Goal: Transaction & Acquisition: Obtain resource

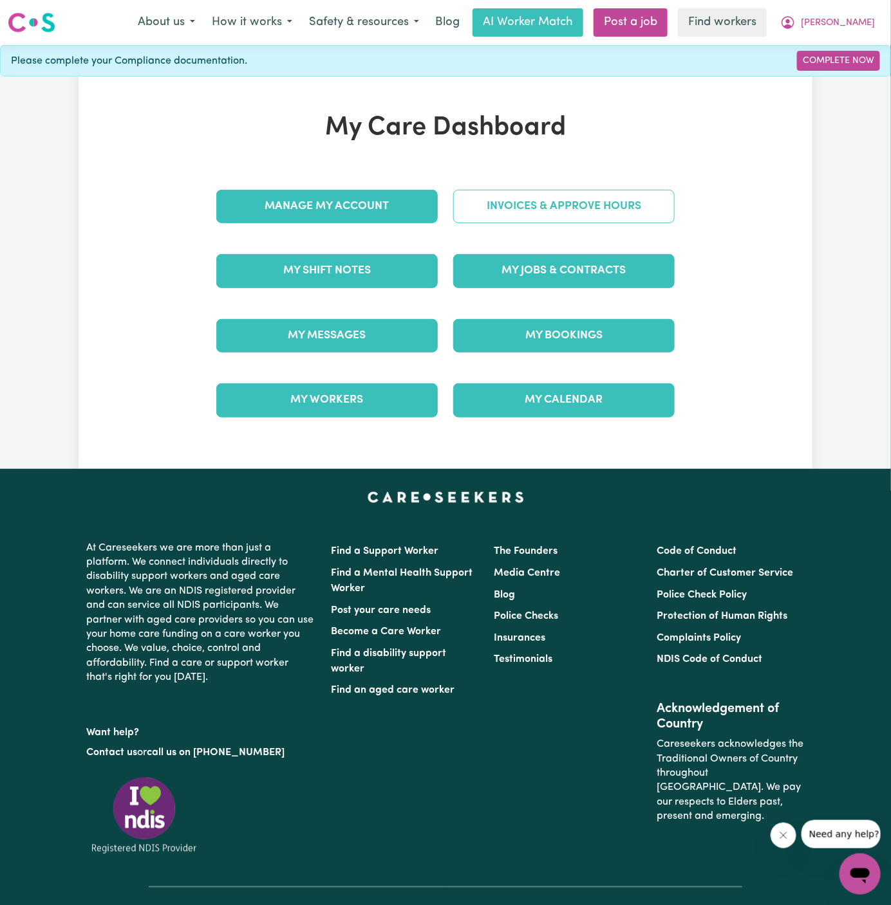
click at [613, 202] on link "Invoices & Approve Hours" at bounding box center [563, 206] width 221 height 33
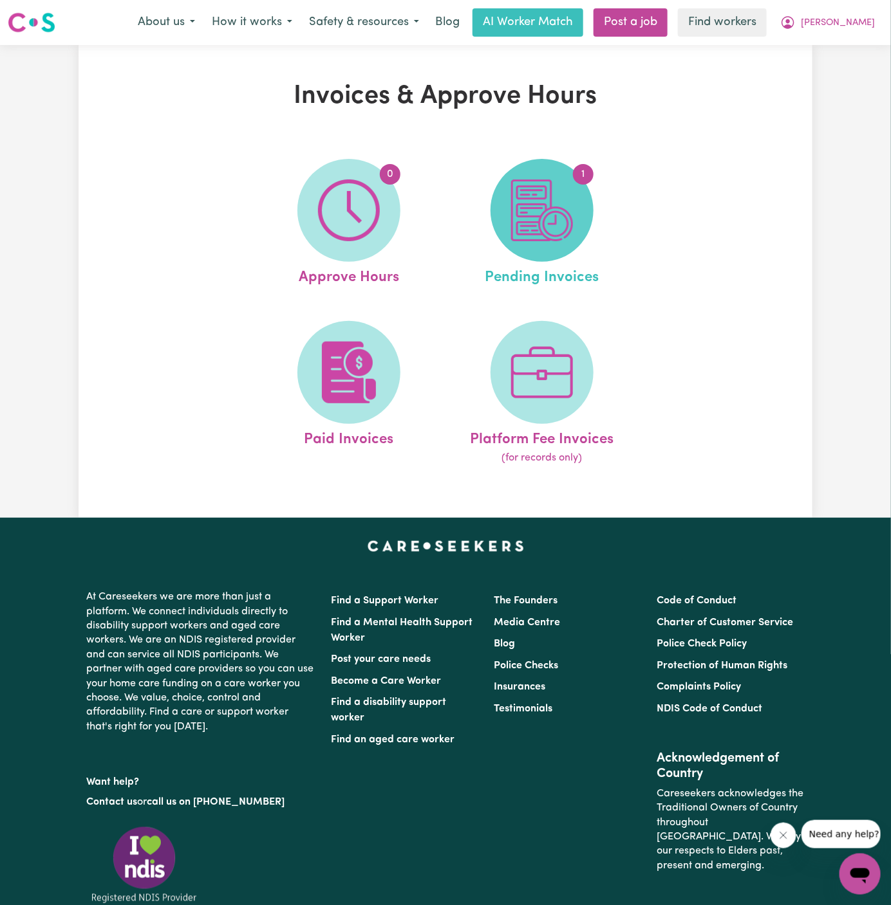
click at [555, 221] on img at bounding box center [542, 211] width 62 height 62
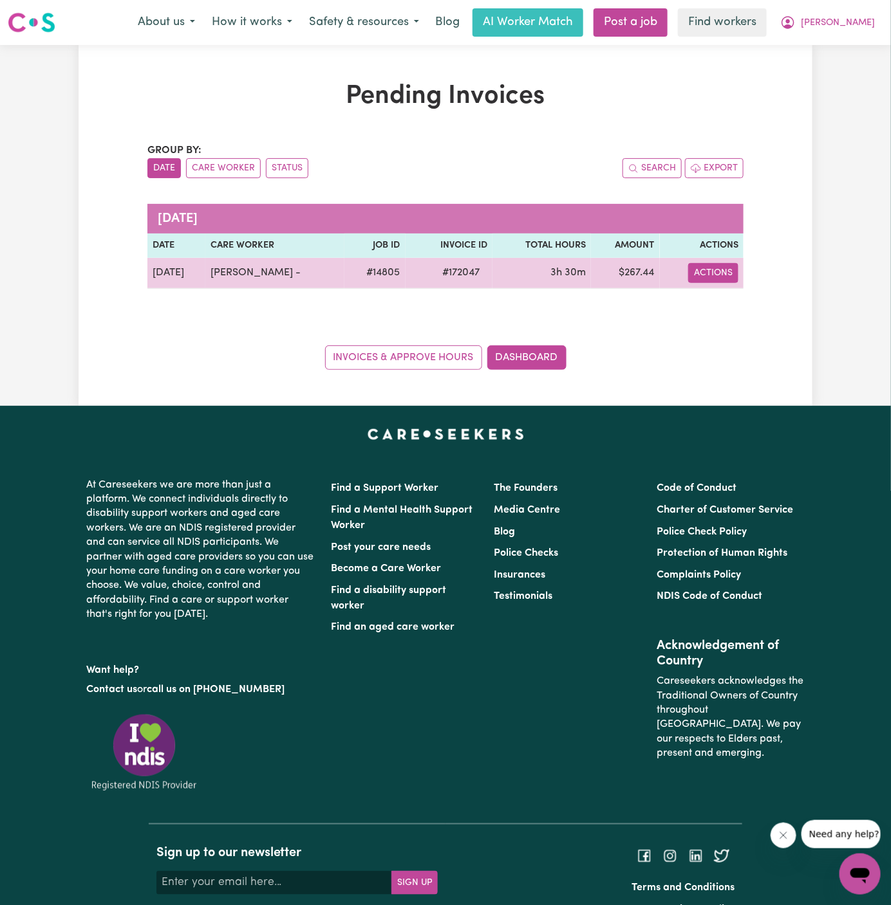
click at [729, 274] on button "Actions" at bounding box center [713, 273] width 50 height 20
click at [760, 294] on link "Download Invoice" at bounding box center [751, 303] width 118 height 26
click at [712, 285] on td "Actions Download Invoice Make Payment Paid via EFT" at bounding box center [702, 273] width 84 height 31
click at [708, 274] on button "Actions" at bounding box center [713, 273] width 50 height 20
click at [768, 308] on link "Download Invoice" at bounding box center [751, 303] width 118 height 26
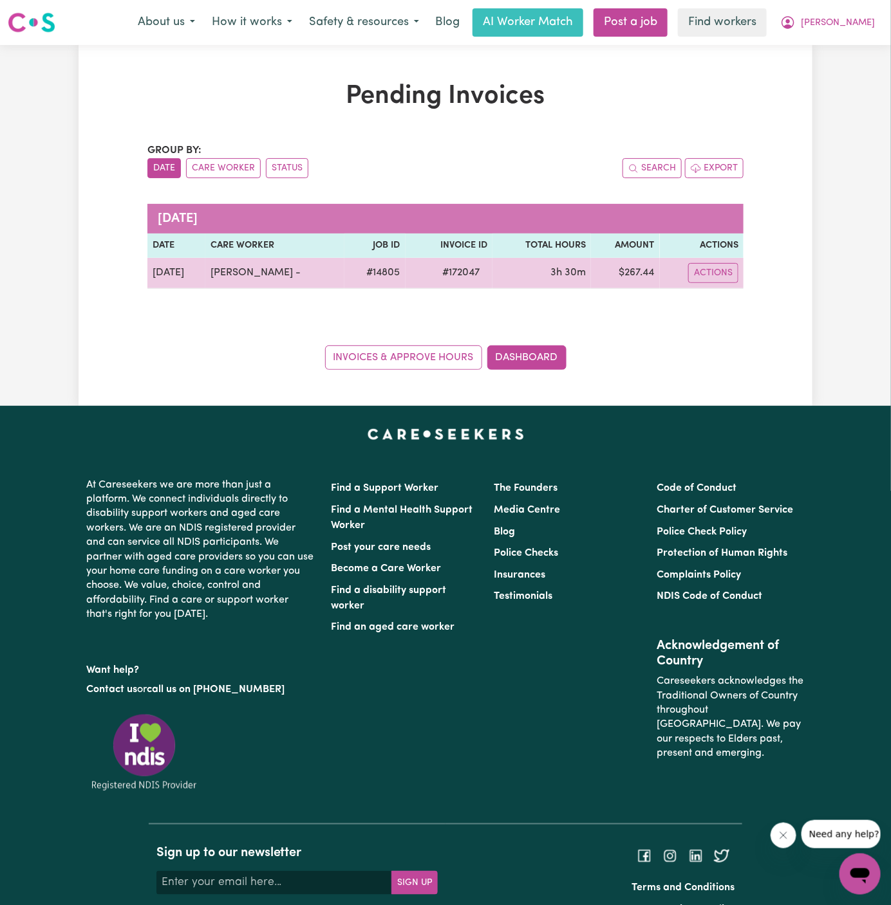
click at [454, 275] on span "# 172047" at bounding box center [460, 272] width 53 height 15
copy span "# 172047"
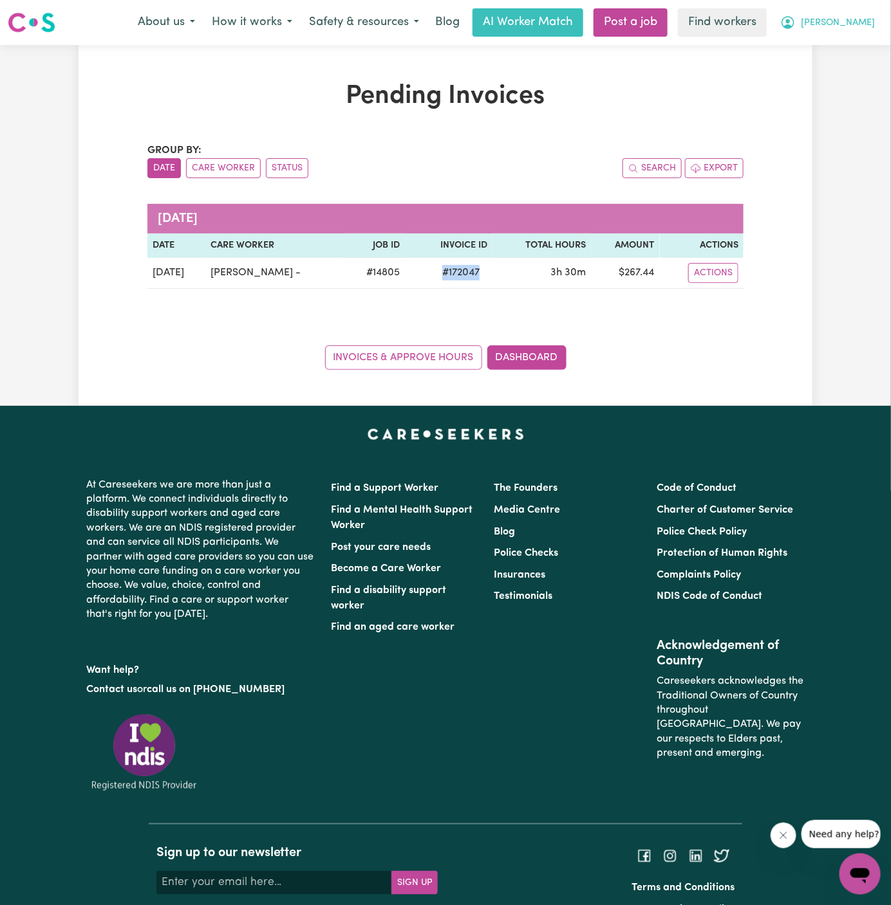
click at [871, 21] on span "[PERSON_NAME]" at bounding box center [838, 23] width 74 height 14
click at [853, 71] on link "Logout" at bounding box center [832, 74] width 102 height 24
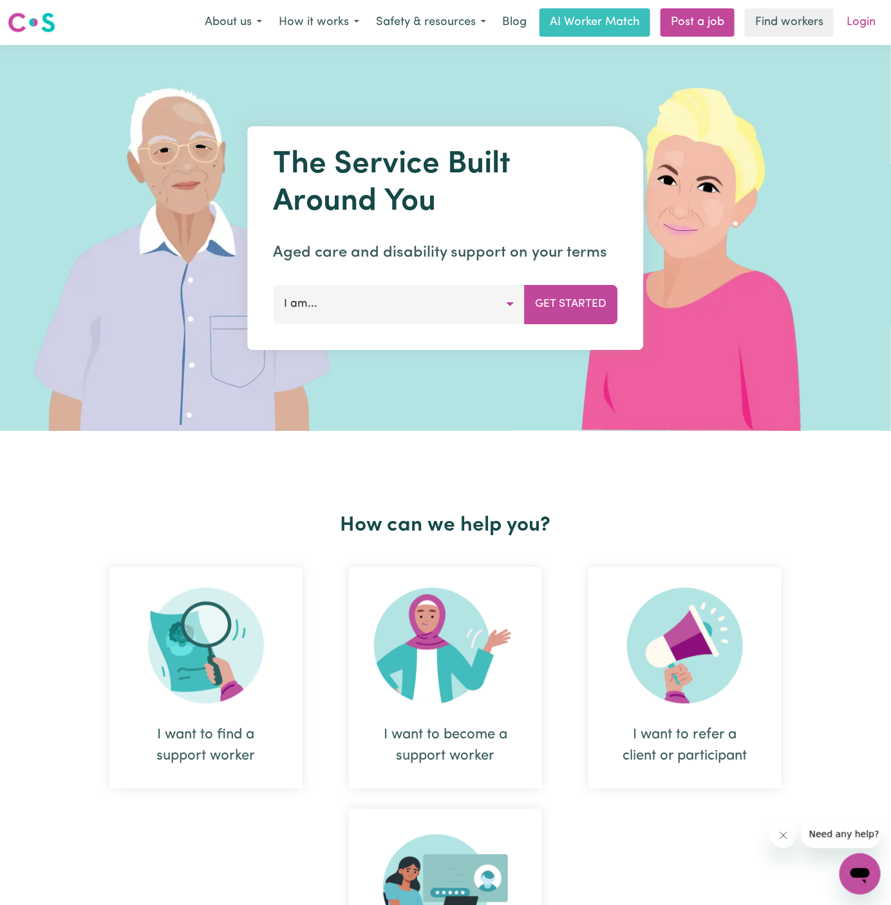
click at [868, 18] on link "Login" at bounding box center [861, 22] width 44 height 28
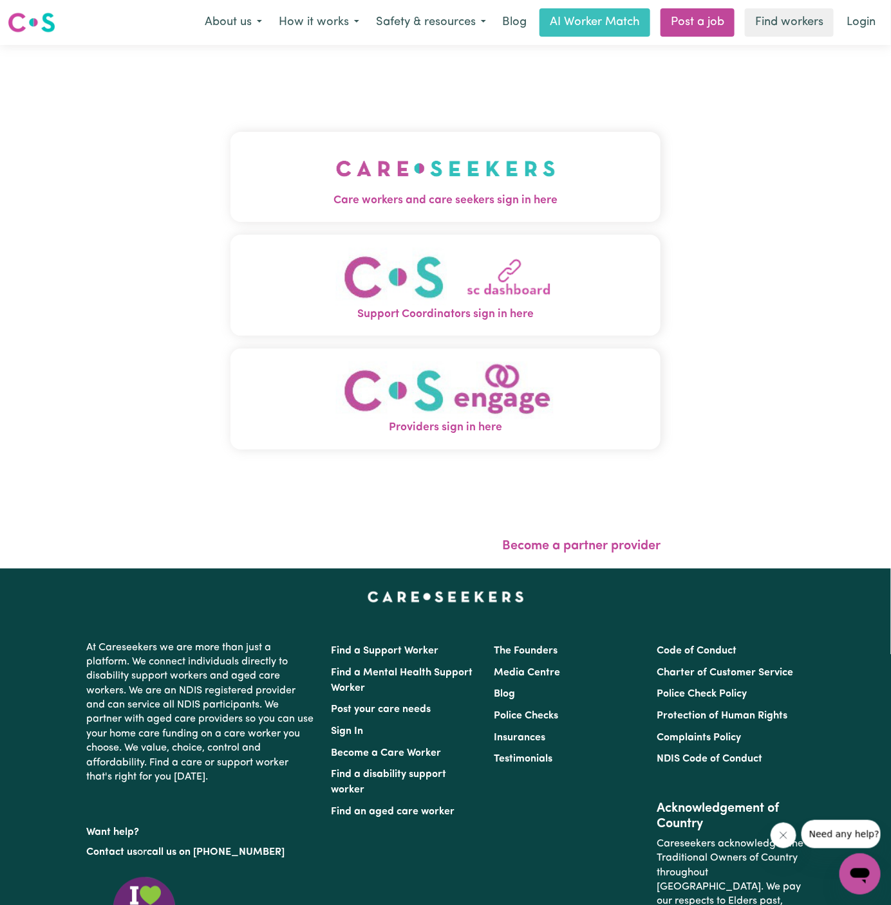
click at [417, 169] on img "Care workers and care seekers sign in here" at bounding box center [445, 169] width 219 height 48
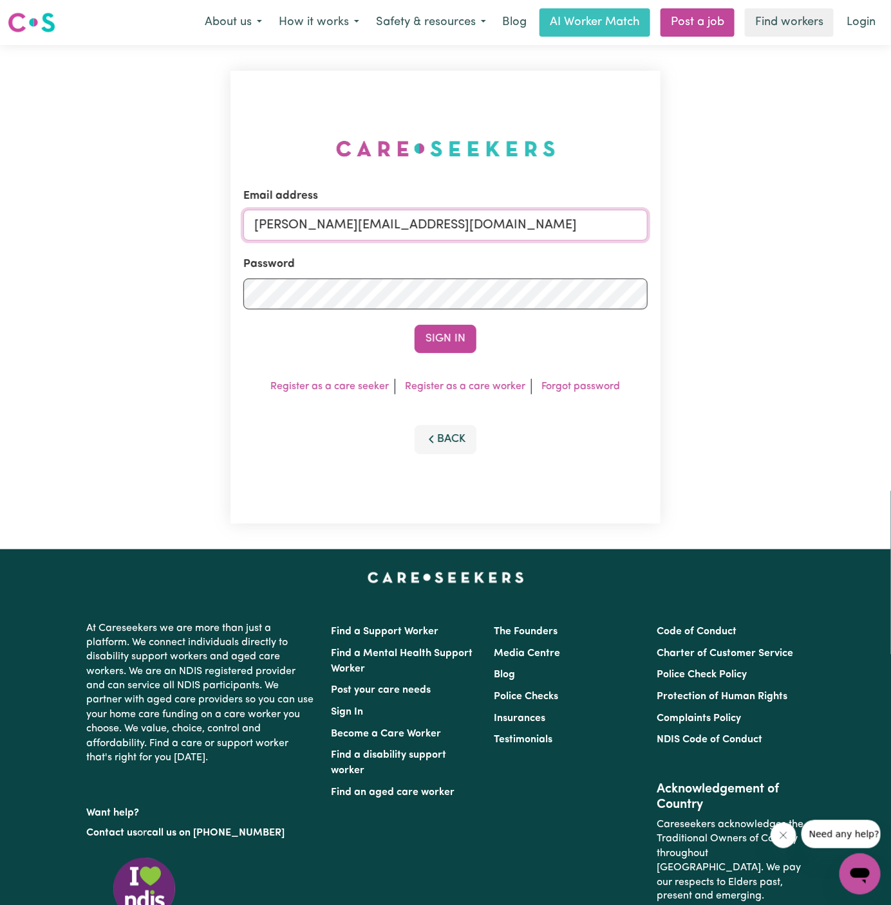
click at [552, 227] on input "[PERSON_NAME][EMAIL_ADDRESS][DOMAIN_NAME]" at bounding box center [445, 225] width 404 height 31
drag, startPoint x: 320, startPoint y: 225, endPoint x: 791, endPoint y: 241, distance: 471.3
click at [791, 241] on div "Email address [EMAIL_ADDRESS][PERSON_NAME][DOMAIN_NAME] Password Sign In Regist…" at bounding box center [445, 297] width 891 height 505
type input "superuser~[EMAIL_ADDRESS][DOMAIN_NAME]"
click at [414, 325] on button "Sign In" at bounding box center [445, 339] width 62 height 28
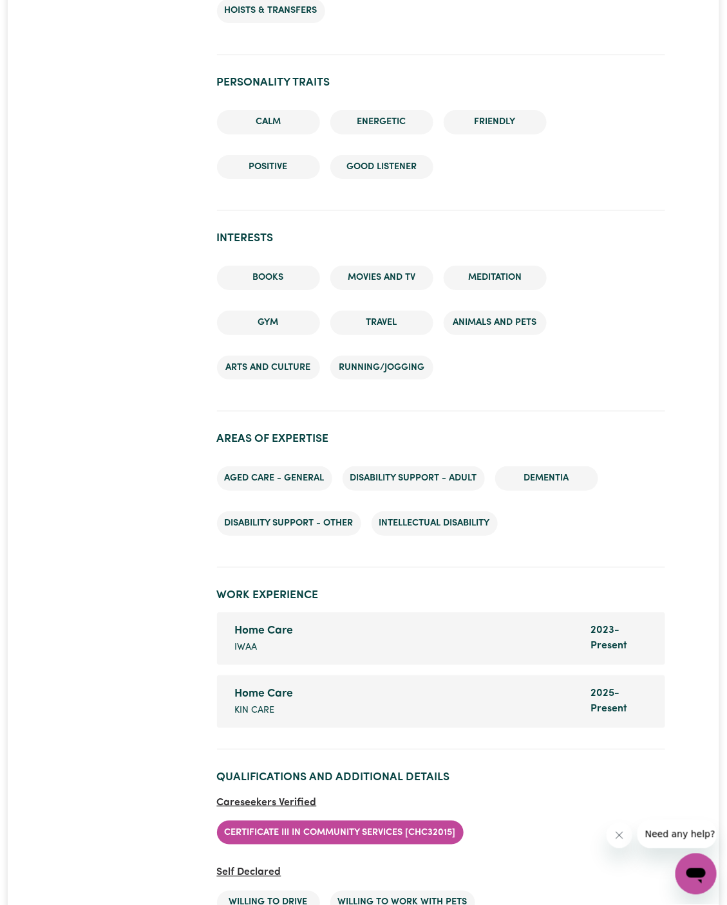
scroll to position [1346, 0]
